Goal: Task Accomplishment & Management: Manage account settings

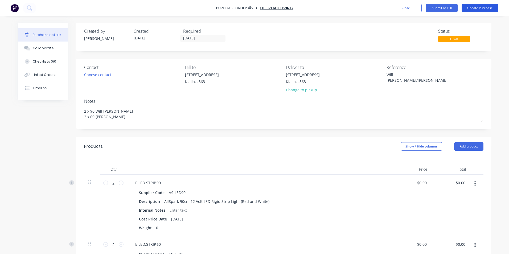
click at [479, 8] on button "Update Purchase" at bounding box center [480, 8] width 37 height 9
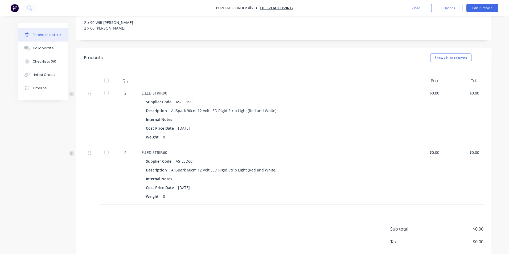
scroll to position [54, 0]
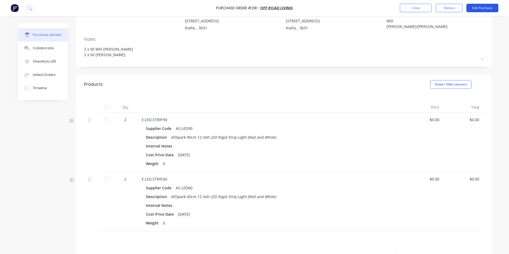
click at [485, 11] on button "Edit Purchase" at bounding box center [483, 8] width 32 height 9
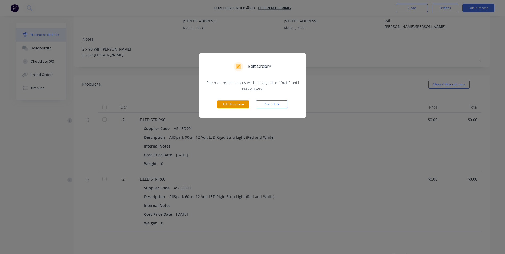
click at [237, 108] on button "Edit Purchase" at bounding box center [233, 104] width 32 height 8
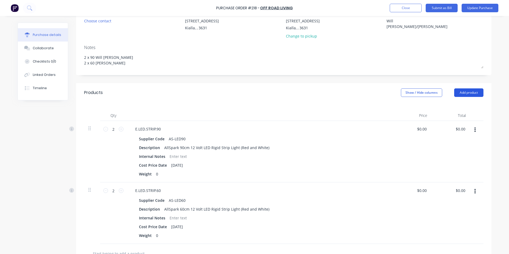
click at [462, 92] on button "Add product" at bounding box center [468, 92] width 29 height 9
click at [446, 108] on div "Product catalogue" at bounding box center [458, 107] width 41 height 8
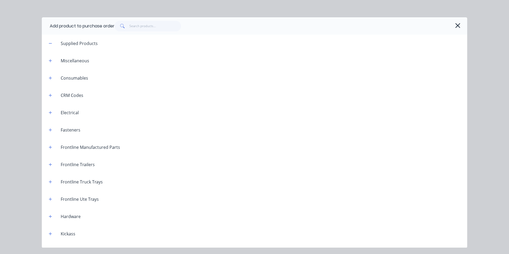
scroll to position [185, 0]
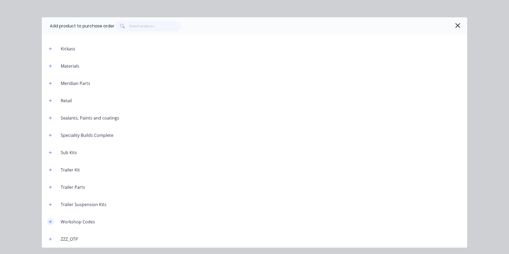
click at [50, 223] on icon "button" at bounding box center [50, 222] width 3 height 4
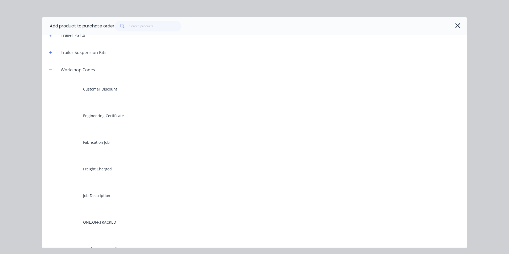
scroll to position [318, 0]
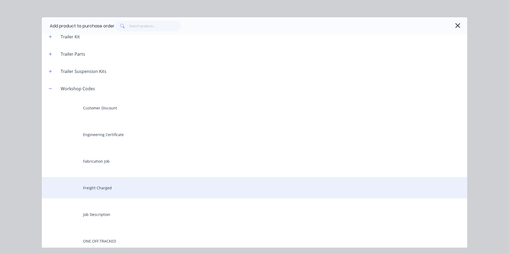
click at [103, 192] on div "Freight Charged" at bounding box center [255, 187] width 426 height 21
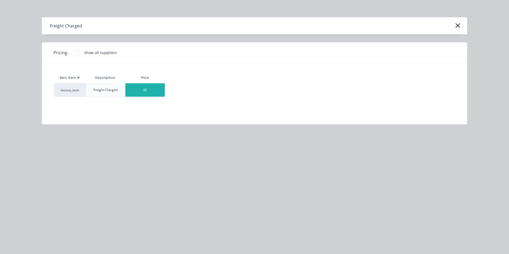
click at [156, 91] on div "$0" at bounding box center [144, 89] width 39 height 13
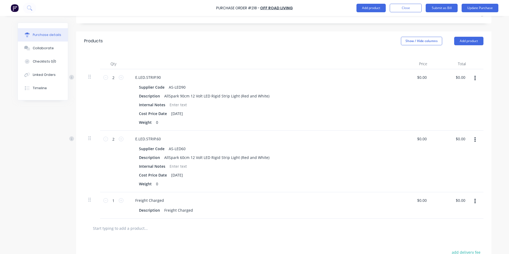
scroll to position [182, 0]
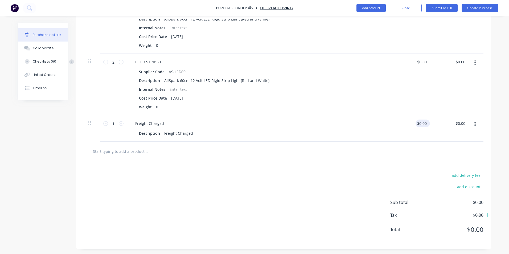
click at [427, 123] on div "$0.00 $0.00" at bounding box center [423, 124] width 14 height 8
click at [428, 122] on div "$0.00 $0.00" at bounding box center [423, 124] width 14 height 8
type textarea "x"
drag, startPoint x: 426, startPoint y: 123, endPoint x: 410, endPoint y: 125, distance: 16.5
click at [410, 125] on div "0.00 0.00" at bounding box center [412, 128] width 39 height 26
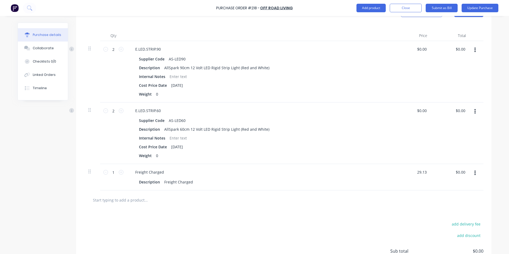
scroll to position [129, 0]
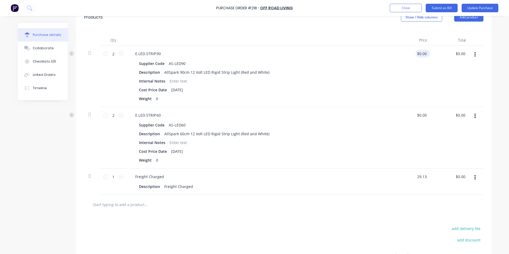
type input "29.13"
type textarea "x"
type input "$29.13"
drag, startPoint x: 426, startPoint y: 53, endPoint x: 408, endPoint y: 52, distance: 18.4
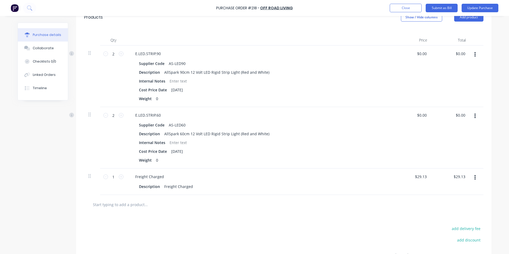
click at [408, 52] on div "$0.00 $0.00" at bounding box center [412, 77] width 39 height 62
click at [427, 54] on div "$0.00 $0.00" at bounding box center [423, 54] width 14 height 8
type textarea "x"
click at [425, 54] on input "0.00" at bounding box center [422, 54] width 12 height 8
type input "0"
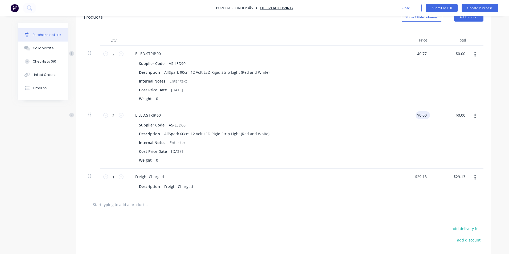
type input "40.77"
type textarea "x"
type input "$40.77"
type input "$81.54"
type input "0.00"
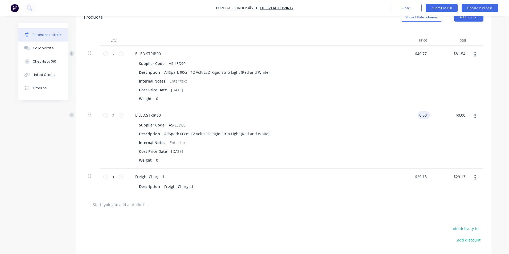
click at [425, 115] on input "0.00" at bounding box center [423, 115] width 10 height 8
type textarea "x"
click at [425, 115] on input "0.00" at bounding box center [423, 115] width 10 height 8
type input "0"
type input "31.18"
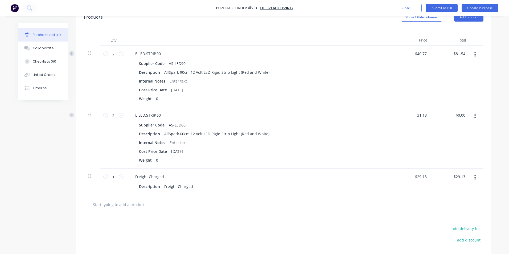
type textarea "x"
type input "$31.18"
type input "$62.36"
click at [375, 217] on div "add delivery fee add discount Sub total $173.03 Tax $17.30 Total $190.33" at bounding box center [284, 258] width 416 height 88
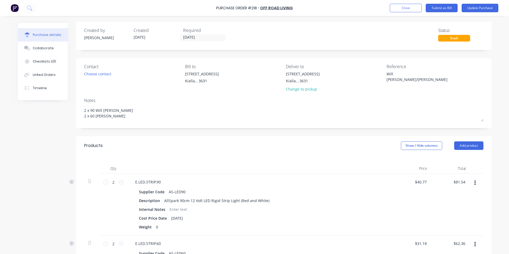
scroll to position [0, 0]
click at [468, 148] on button "Add product" at bounding box center [468, 146] width 29 height 9
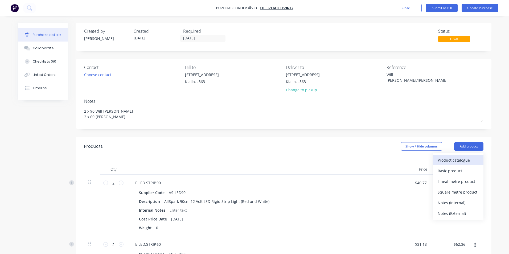
click at [449, 160] on div "Product catalogue" at bounding box center [458, 160] width 41 height 8
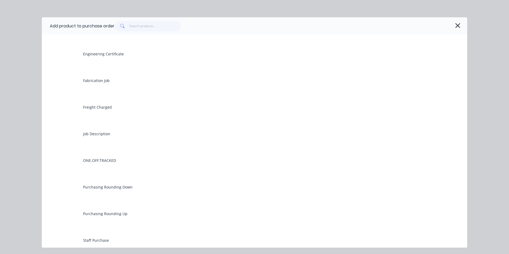
scroll to position [400, 0]
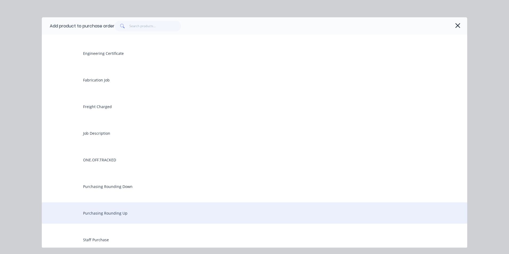
click at [127, 213] on div "Purchasing Rounding Up" at bounding box center [255, 212] width 426 height 21
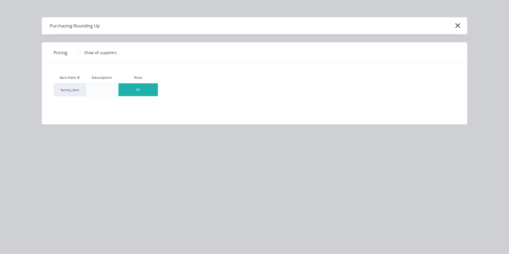
click at [152, 90] on div "$0" at bounding box center [138, 89] width 39 height 13
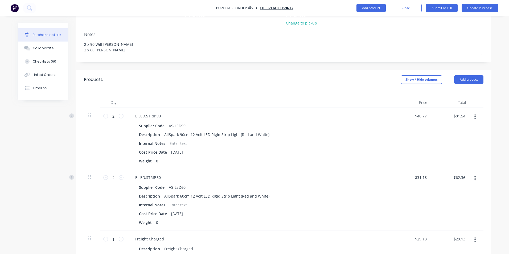
scroll to position [186, 0]
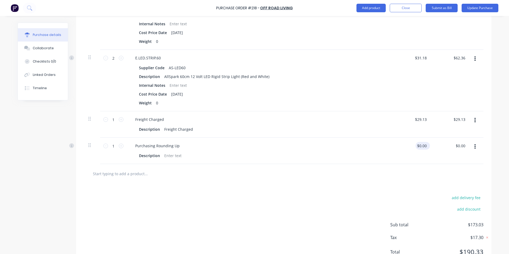
type textarea "x"
click at [425, 145] on input "0.00" at bounding box center [422, 146] width 12 height 8
type input "0"
type input ".95"
type textarea "x"
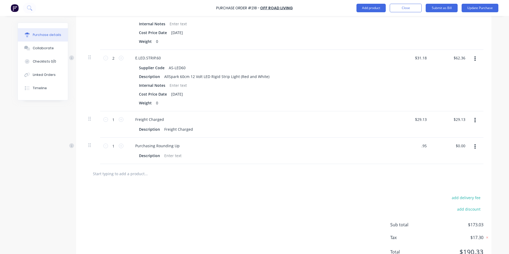
type input "$0.95"
click at [434, 157] on div "$0.95 $0.00" at bounding box center [451, 151] width 39 height 26
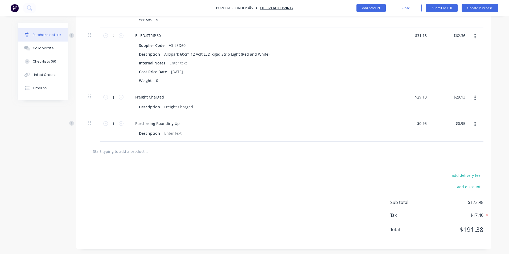
scroll to position [182, 0]
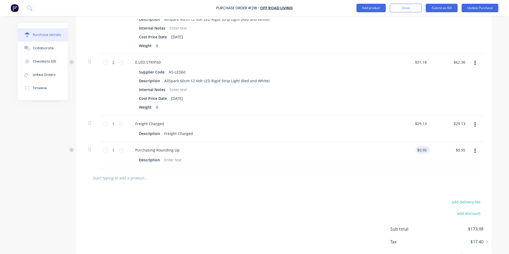
type textarea "x"
click at [425, 150] on input "0.95" at bounding box center [422, 150] width 12 height 8
type input "0.90"
type textarea "x"
type input "$0.90"
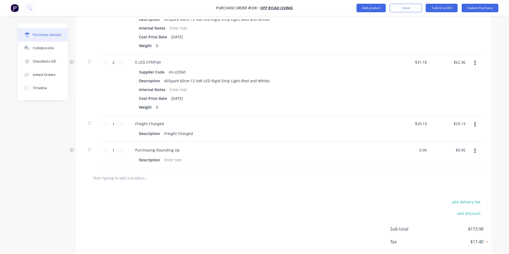
type input "$0.90"
click at [389, 191] on div "add delivery fee add discount Sub total $173.93 Tax $17.39 Total $191.32" at bounding box center [284, 232] width 416 height 88
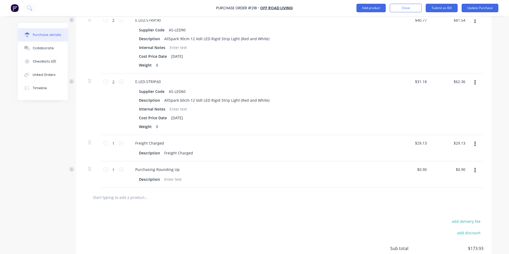
scroll to position [156, 0]
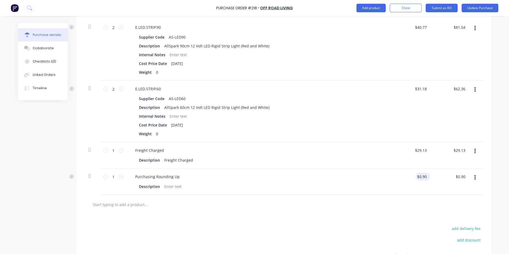
type textarea "x"
click at [425, 177] on input "0.90" at bounding box center [423, 177] width 10 height 8
type input "0.88"
type textarea "x"
type input "$0.88"
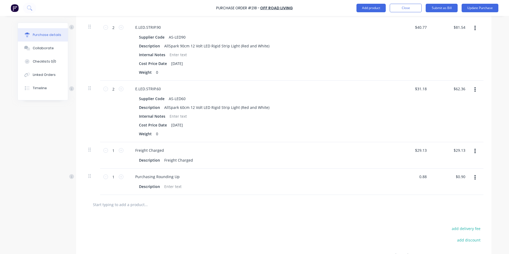
type input "$0.88"
click at [378, 210] on div at bounding box center [284, 204] width 400 height 19
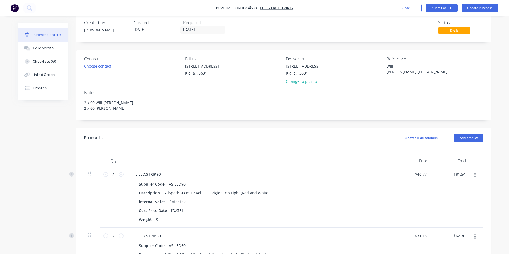
scroll to position [0, 0]
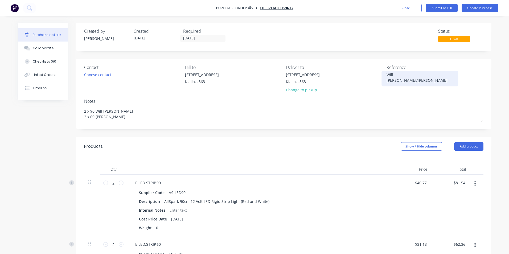
click at [430, 75] on textarea "Will [PERSON_NAME]/[PERSON_NAME]" at bounding box center [420, 78] width 67 height 12
type textarea "W"
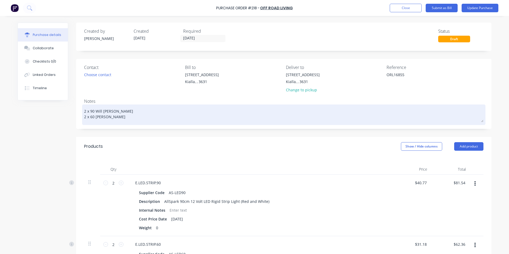
type textarea "ORL16855"
type textarea "x"
type textarea "ORL16855"
click at [114, 116] on textarea "2 x 90 Will [PERSON_NAME] 2 x 60 [PERSON_NAME]" at bounding box center [284, 114] width 400 height 17
type textarea "x"
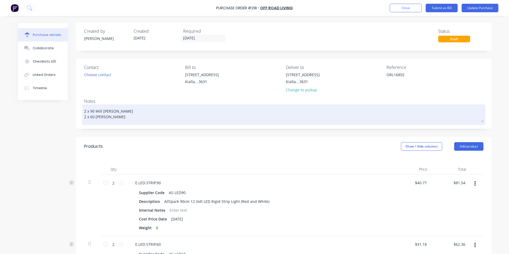
type textarea "2 x 90 Will [PERSON_NAME] 2 x 60 [PERSON_NAME]"
type textarea "x"
type textarea "2 x 90 Will [PERSON_NAME] 2 x 60 [PERSON_NAME]"
type textarea "x"
type textarea "2 x 90 Will [PERSON_NAME] 2 x 60 Matt Cl"
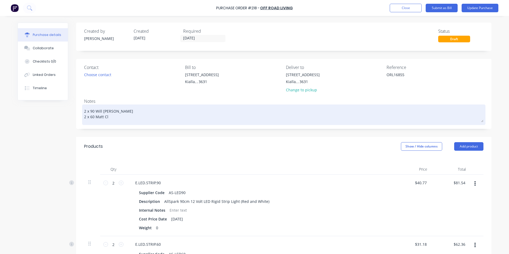
type textarea "x"
type textarea "2 x 90 Will [PERSON_NAME] 2 x 60 [PERSON_NAME]"
type textarea "x"
type textarea "2 x 90 Will [PERSON_NAME] 2 x 60 Matt"
type textarea "x"
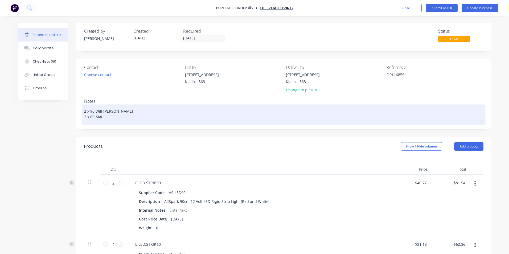
type textarea "2 x 90 Will [PERSON_NAME] 2 x 60 Matt"
type textarea "x"
type textarea "2 x 90 Will [PERSON_NAME] 2 x 60 Mat"
type textarea "x"
type textarea "2 x 90 Will [PERSON_NAME] 2 x 60 Ma"
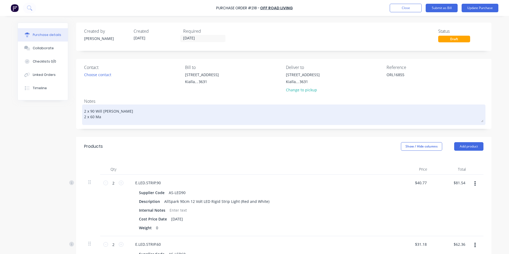
type textarea "x"
type textarea "2 x 90 Will [PERSON_NAME] 2 x 60 M"
type textarea "x"
type textarea "2 x 90 Will [PERSON_NAME] 2 x 60"
type textarea "x"
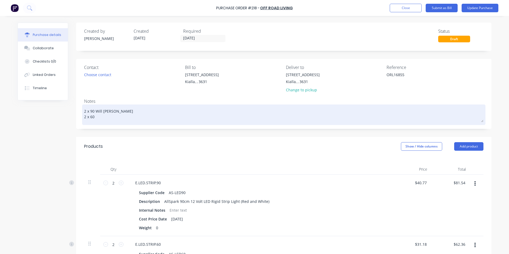
type textarea "2 x 90 Will [PERSON_NAME] 2 x 60"
type textarea "x"
type textarea "2 x 90 Will [PERSON_NAME] 2 x 6"
type textarea "x"
type textarea "2 x 90 Will [PERSON_NAME] 2 x"
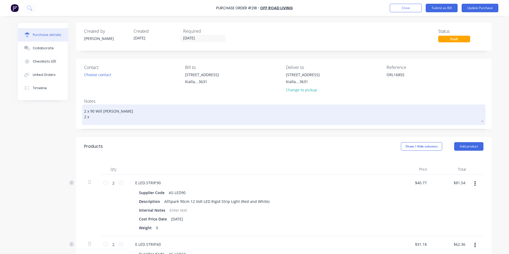
type textarea "x"
type textarea "2 x 90 Will [PERSON_NAME] 2 x"
type textarea "x"
type textarea "2 x 90 Will [PERSON_NAME] 2"
type textarea "x"
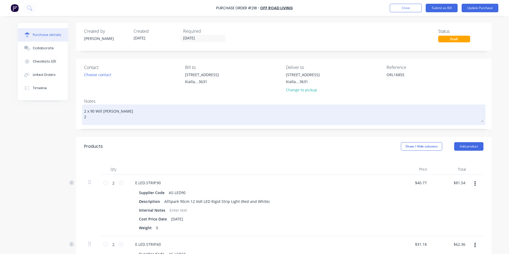
type textarea "2 x 90 Will [PERSON_NAME] 2"
type textarea "x"
type textarea "2 x 90 Will [PERSON_NAME]"
type textarea "x"
type textarea "2 x 90 Will [PERSON_NAME]"
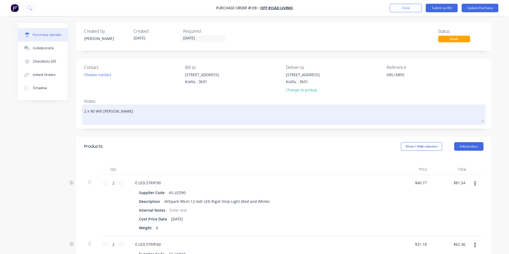
type textarea "x"
type textarea "2 x 90 Will [PERSON_NAME]"
type textarea "x"
type textarea "2 x 90 Will O'Sulliv"
type textarea "x"
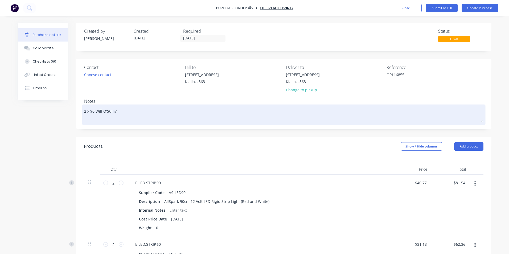
type textarea "2 x 90 Will O'Sulli"
type textarea "x"
type textarea "2 x 90 Will O'Sull"
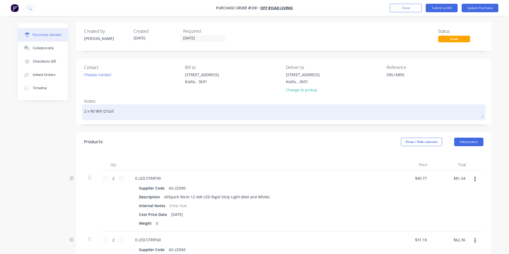
type textarea "x"
type textarea "2 x 90 Will O'Sul"
type textarea "x"
type textarea "2 x 90 Will O'Su"
type textarea "x"
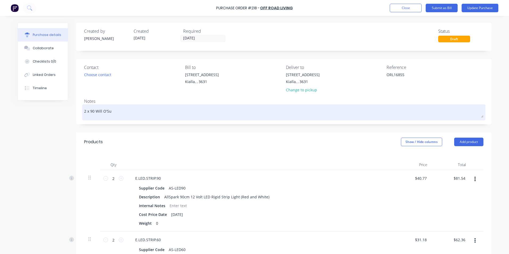
type textarea "2 x 90 Will O'S"
type textarea "x"
type textarea "2 x 90 Will O'"
type textarea "x"
type textarea "2 x 90 Will O"
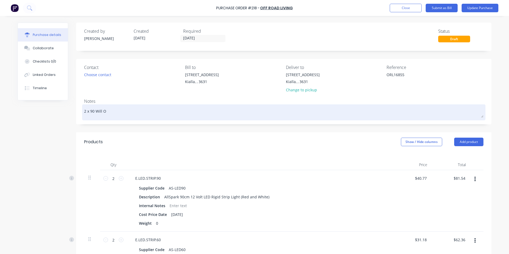
type textarea "x"
type textarea "2 x 90 Will"
type textarea "x"
type textarea "2 x 90 Will"
type textarea "x"
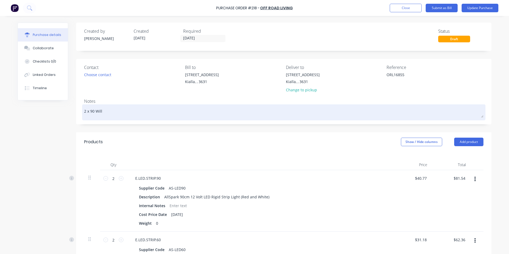
type textarea "2 x 90 Wil"
type textarea "x"
type textarea "2 x 90 Wi"
type textarea "x"
type textarea "2 x 90 W"
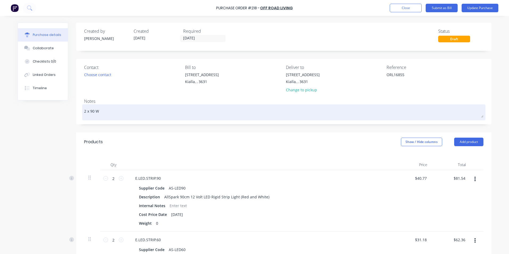
type textarea "x"
type textarea "2 x 90"
type textarea "x"
type textarea "2 x 90"
type textarea "x"
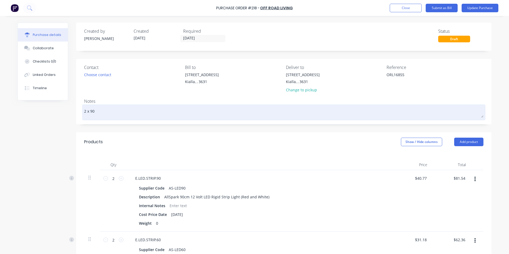
type textarea "2 x 9"
type textarea "x"
type textarea "2 x"
type textarea "x"
type textarea "2 x"
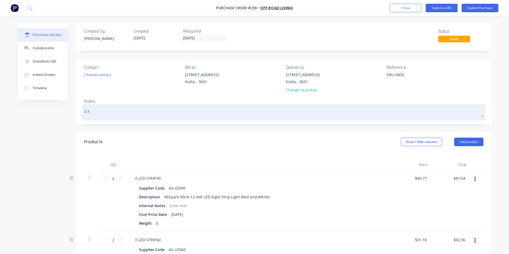
type textarea "x"
type textarea "2"
type textarea "x"
type textarea "2"
type textarea "x"
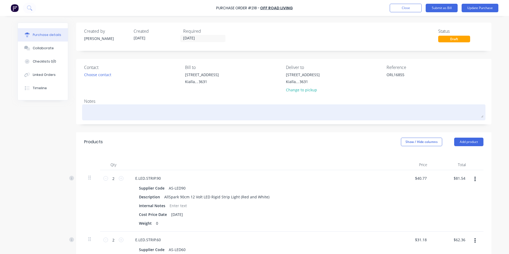
type textarea "P"
type textarea "x"
type textarea "Pa"
type textarea "x"
type textarea "Pai"
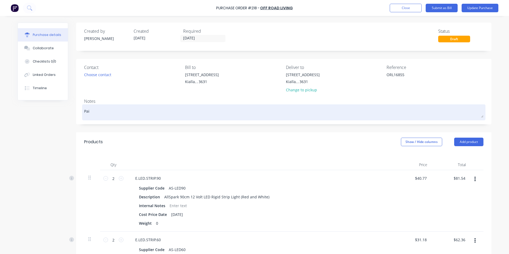
type textarea "x"
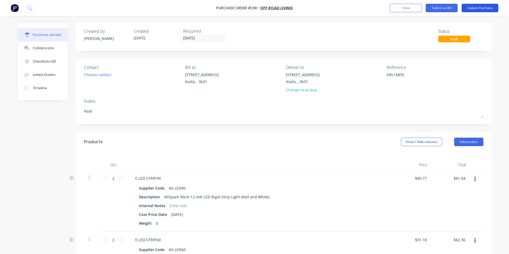
type textarea "Paid"
type textarea "x"
type textarea "Paid"
click at [485, 7] on button "Update Purchase" at bounding box center [480, 8] width 37 height 9
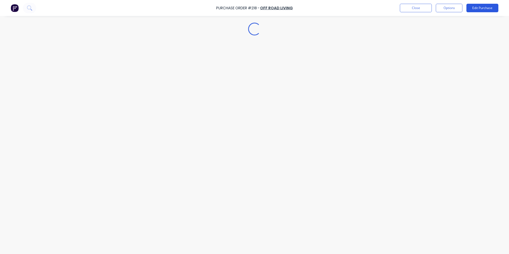
type textarea "x"
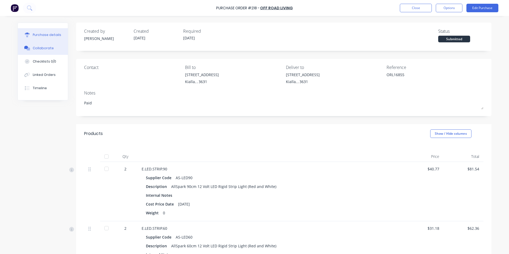
click at [49, 48] on div "Collaborate" at bounding box center [43, 48] width 21 height 5
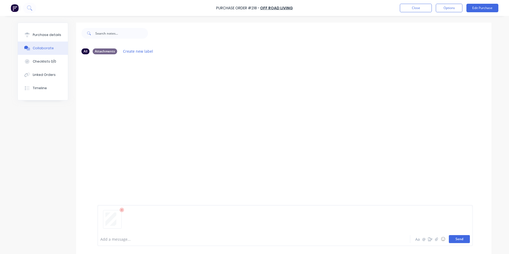
click at [458, 241] on button "Send" at bounding box center [459, 239] width 21 height 8
click at [53, 34] on div "Purchase details" at bounding box center [47, 35] width 29 height 5
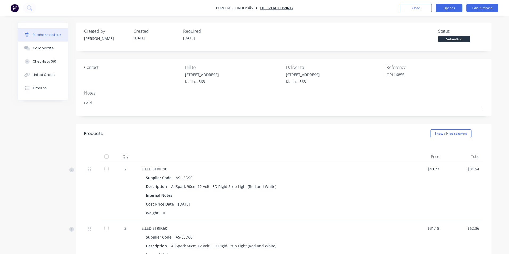
click at [445, 8] on button "Options" at bounding box center [449, 8] width 27 height 9
click at [498, 96] on div "Purchase Order #218 - Off Road Living Close Options Edit Purchase Purchase deta…" at bounding box center [254, 127] width 509 height 254
click at [104, 155] on div at bounding box center [106, 156] width 11 height 11
click at [454, 9] on button "Options" at bounding box center [449, 8] width 27 height 9
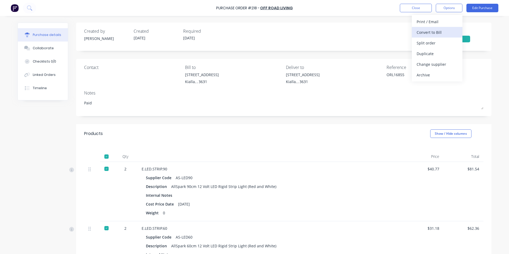
click at [431, 33] on div "Convert to Bill" at bounding box center [437, 33] width 41 height 8
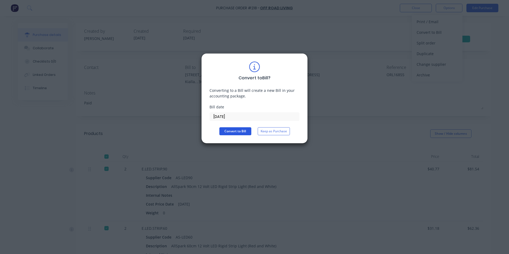
click at [246, 132] on button "Convert to Bill" at bounding box center [236, 131] width 32 height 8
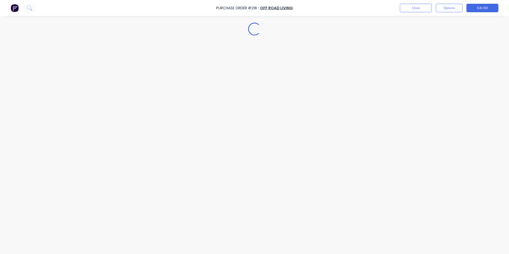
type textarea "x"
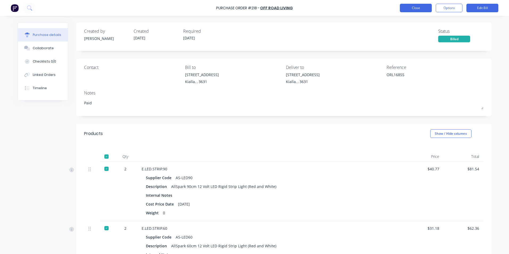
click at [415, 6] on button "Close" at bounding box center [416, 8] width 32 height 9
